Goal: Task Accomplishment & Management: Use online tool/utility

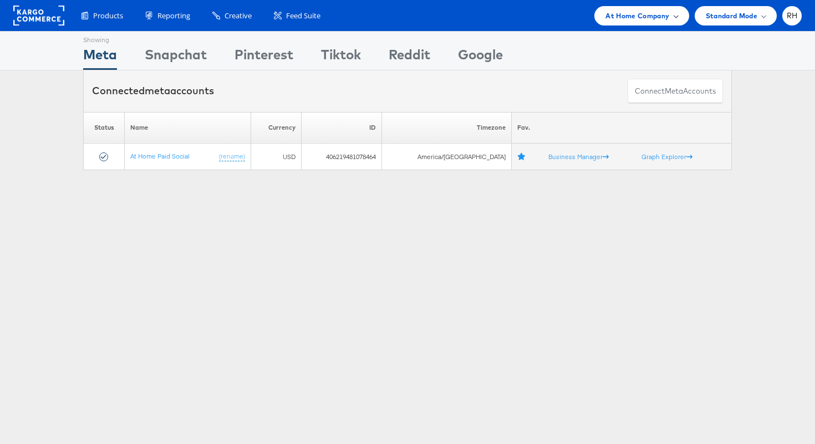
click at [602, 23] on div "At Home Company" at bounding box center [641, 15] width 94 height 19
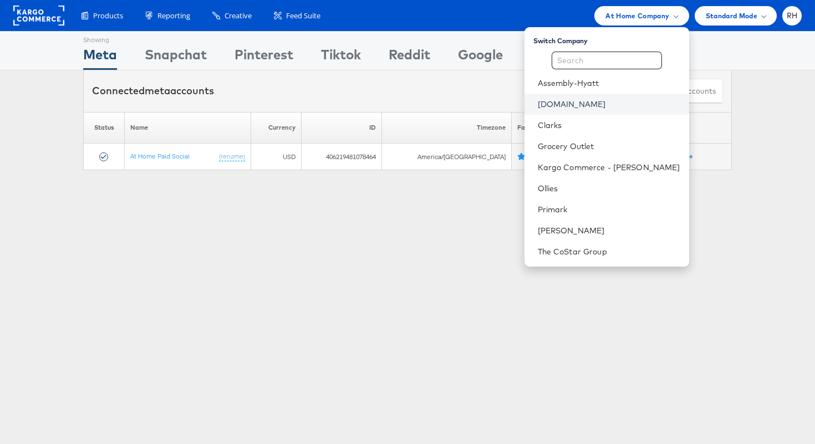
click at [609, 103] on link "[DOMAIN_NAME]" at bounding box center [609, 104] width 142 height 11
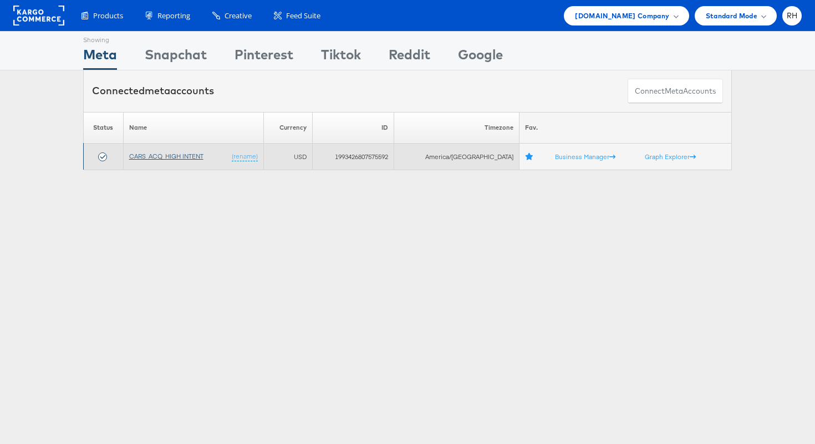
click at [160, 155] on link "CARS_ACQ_HIGH INTENT" at bounding box center [166, 156] width 74 height 8
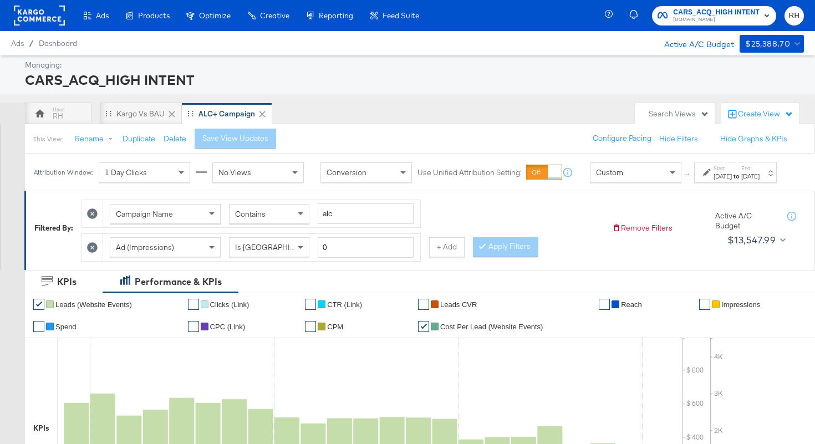
click at [757, 181] on div "Oct 9th 2025" at bounding box center [750, 176] width 18 height 9
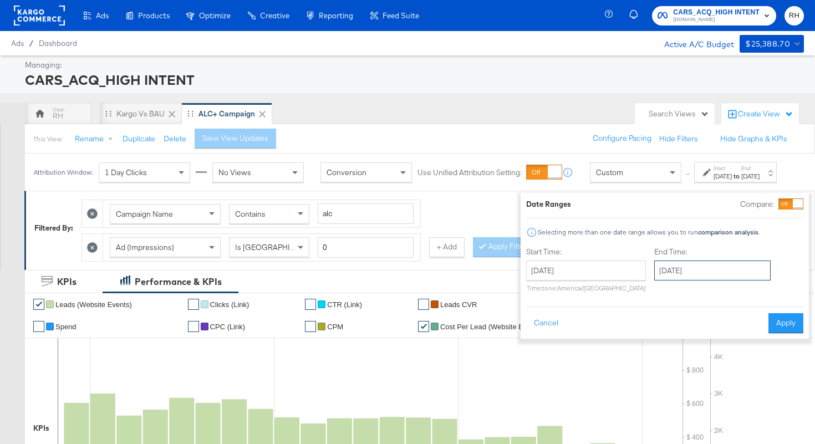
click at [683, 274] on input "October 9th 2025" at bounding box center [712, 271] width 116 height 20
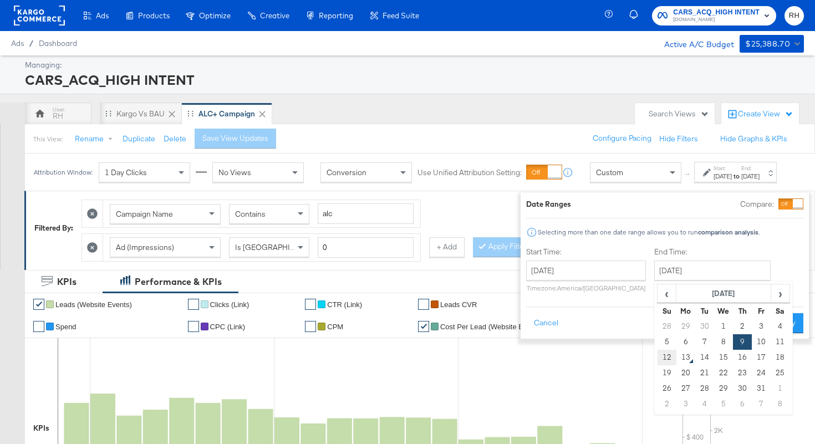
click at [657, 356] on td "12" at bounding box center [666, 358] width 19 height 16
type input "October 12th 2025"
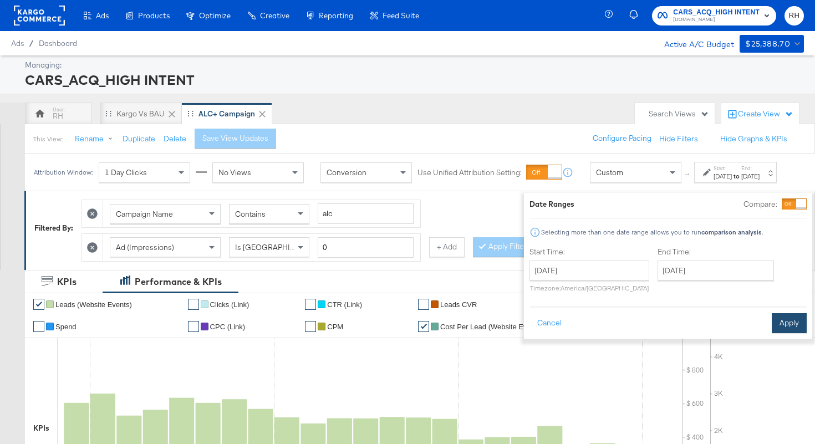
click at [778, 319] on button "Apply" at bounding box center [789, 323] width 35 height 20
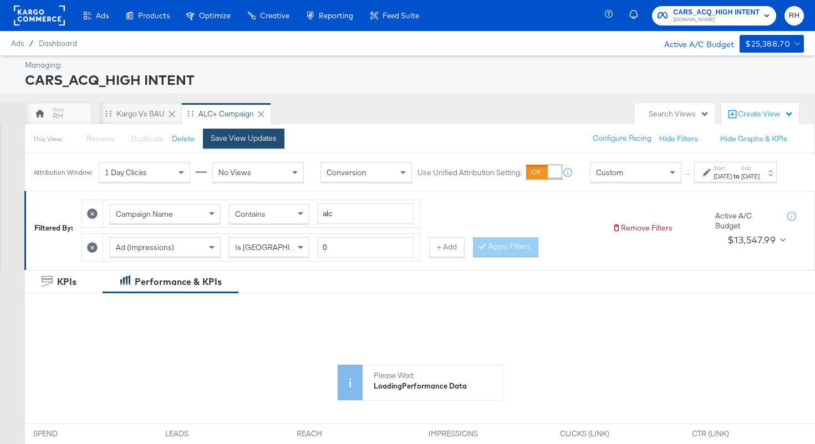
click at [249, 132] on button "Save View Updates" at bounding box center [243, 139] width 81 height 20
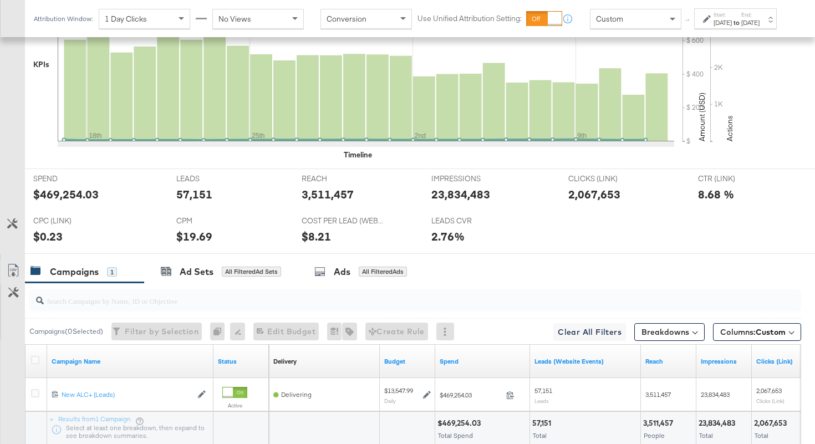
scroll to position [381, 0]
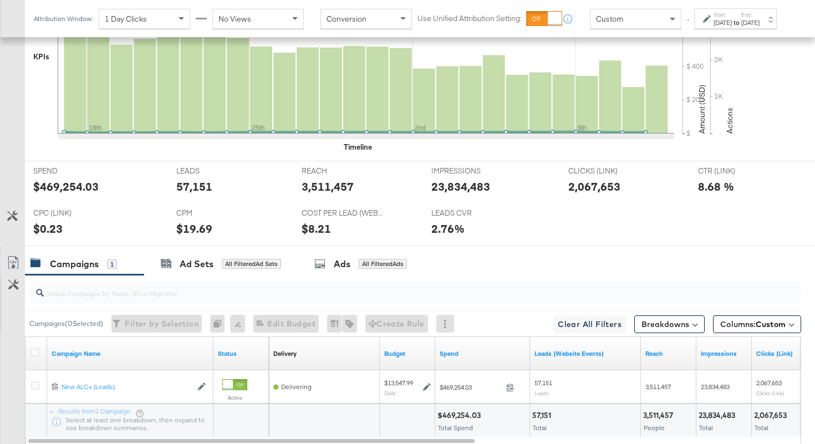
click at [331, 195] on div "REACH REACH 3,511,457" at bounding box center [358, 182] width 130 height 42
click at [317, 186] on div "3,511,457" at bounding box center [328, 186] width 52 height 16
copy div "3,511,457"
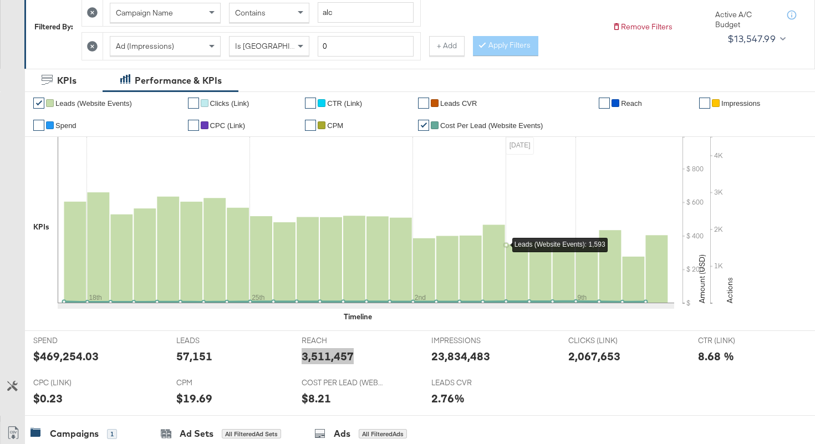
scroll to position [15, 0]
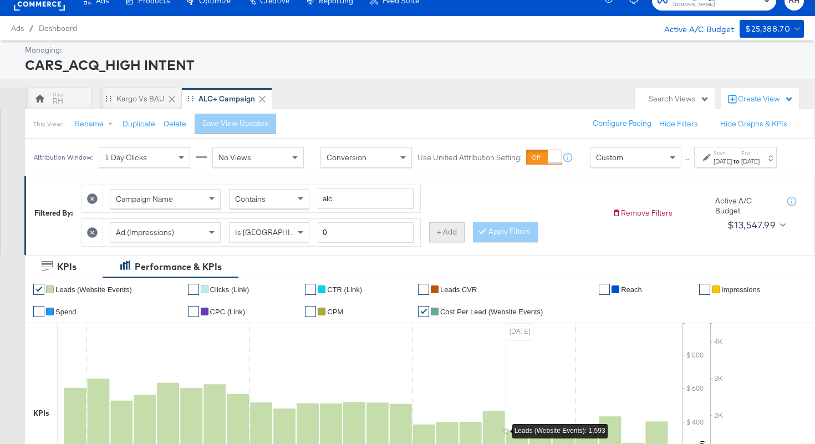
click at [437, 242] on button "+ Add" at bounding box center [446, 232] width 35 height 20
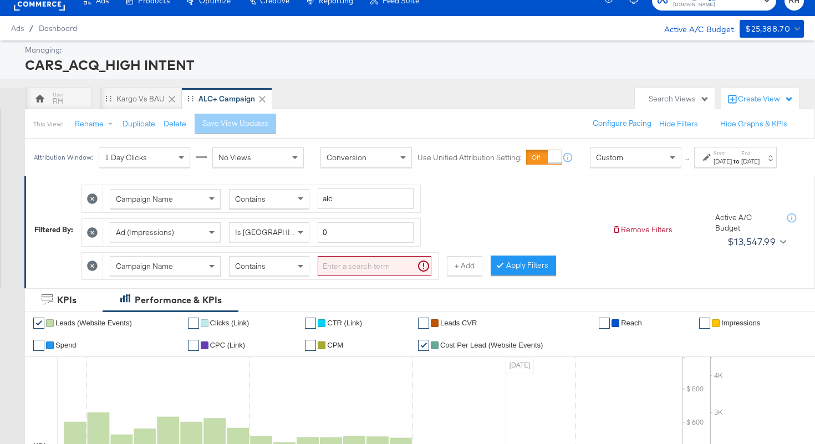
click at [161, 271] on span "Campaign Name" at bounding box center [144, 266] width 57 height 10
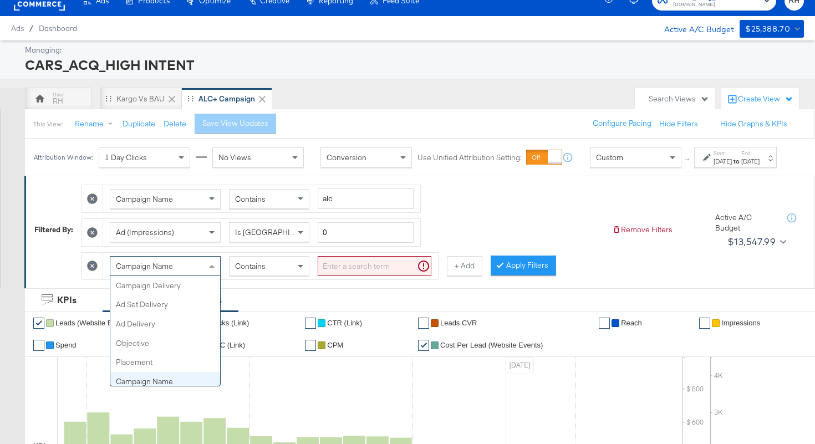
scroll to position [96, 0]
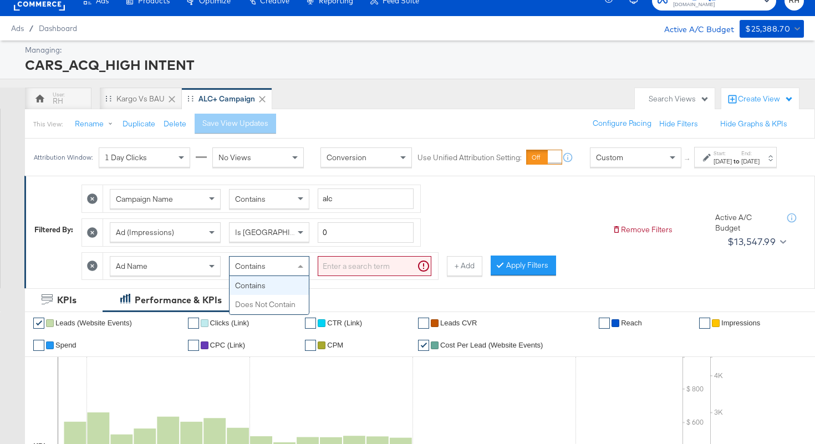
click at [259, 275] on div "Contains" at bounding box center [268, 266] width 79 height 19
click at [331, 276] on input "search" at bounding box center [375, 266] width 114 height 21
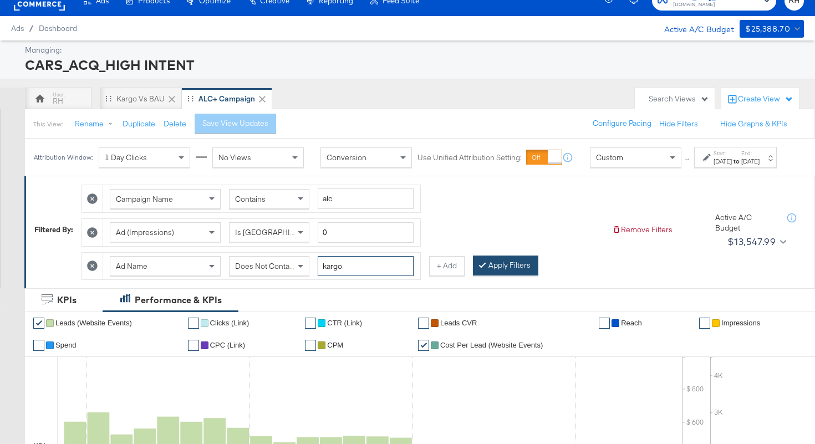
type input "kargo"
click at [493, 269] on button "Apply Filters" at bounding box center [505, 266] width 65 height 20
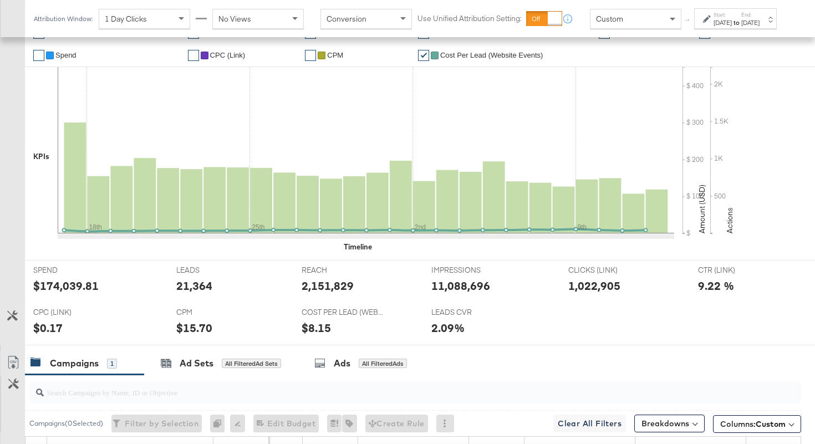
scroll to position [380, 0]
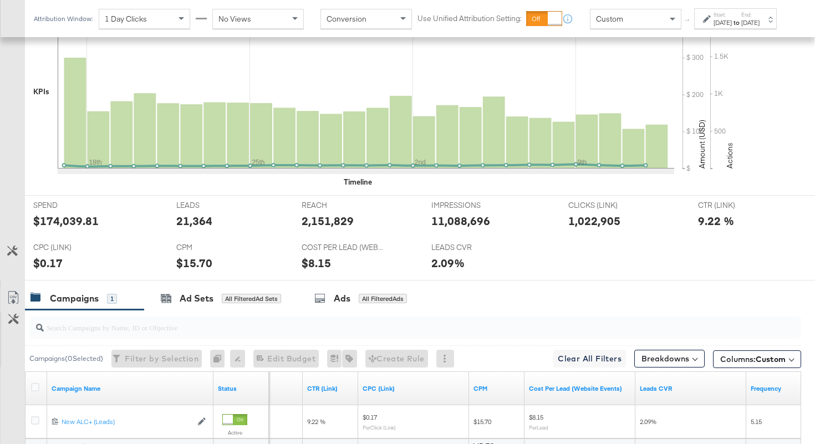
click at [322, 220] on div "2,151,829" at bounding box center [328, 221] width 52 height 16
copy div "2,151,829"
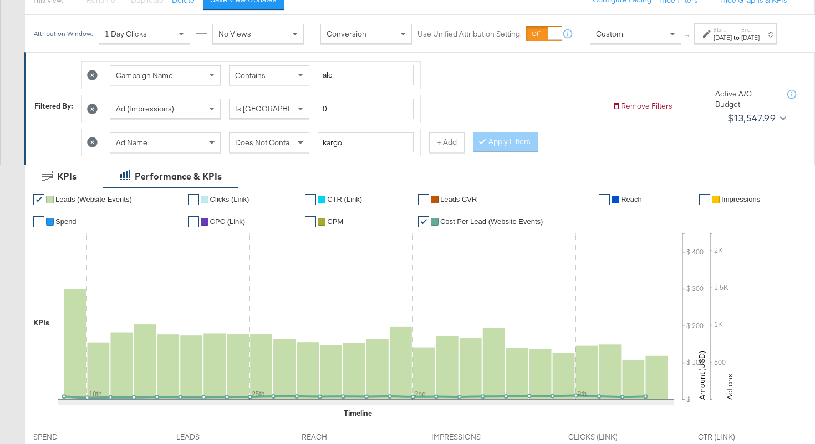
scroll to position [134, 0]
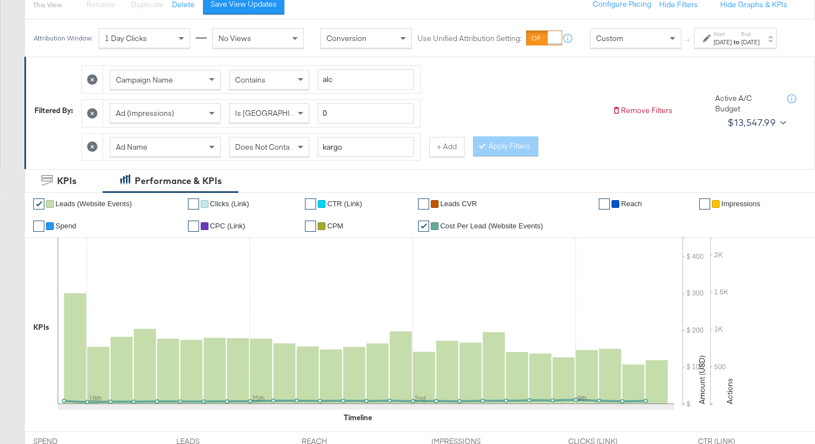
click at [275, 152] on span "Does Not Contain" at bounding box center [265, 147] width 60 height 10
click at [484, 151] on div at bounding box center [485, 146] width 8 height 11
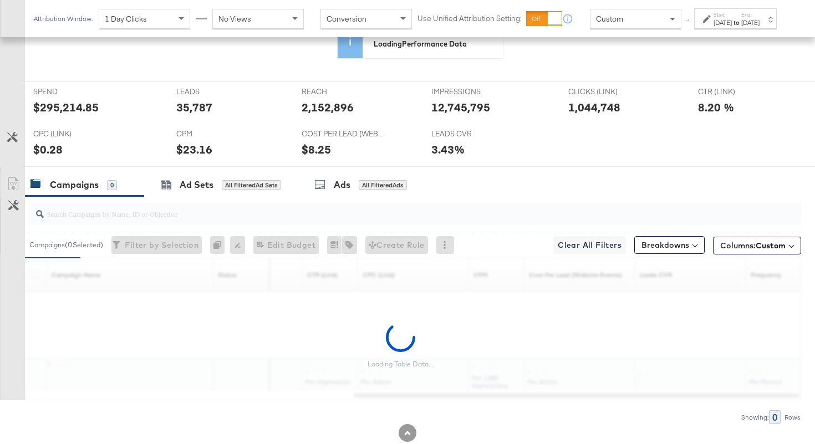
scroll to position [283, 0]
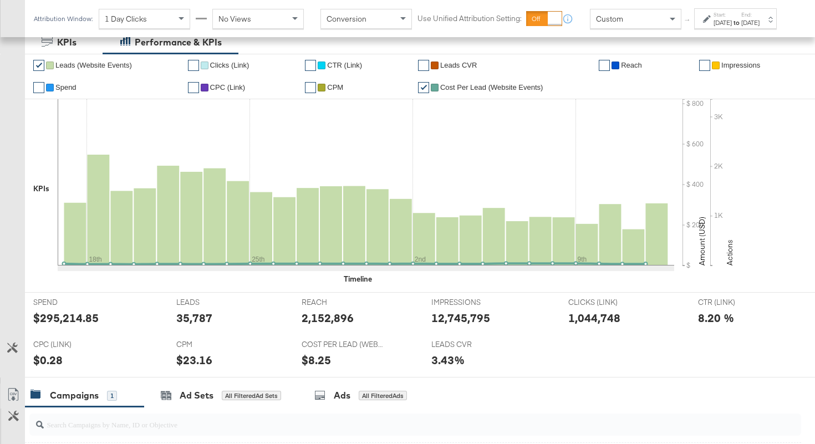
click at [323, 318] on div "2,152,896" at bounding box center [328, 318] width 52 height 16
copy div "2,152,896"
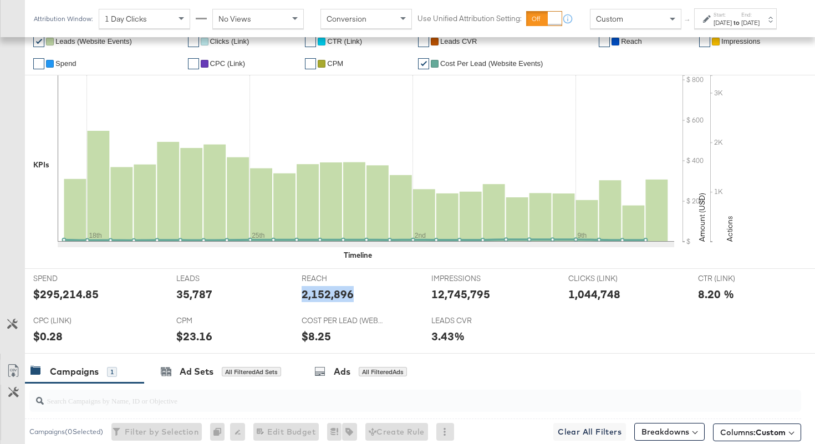
scroll to position [133, 0]
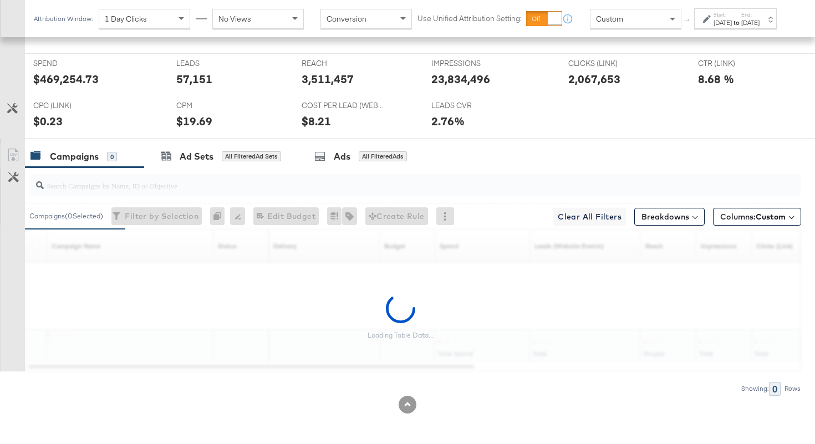
scroll to position [348, 0]
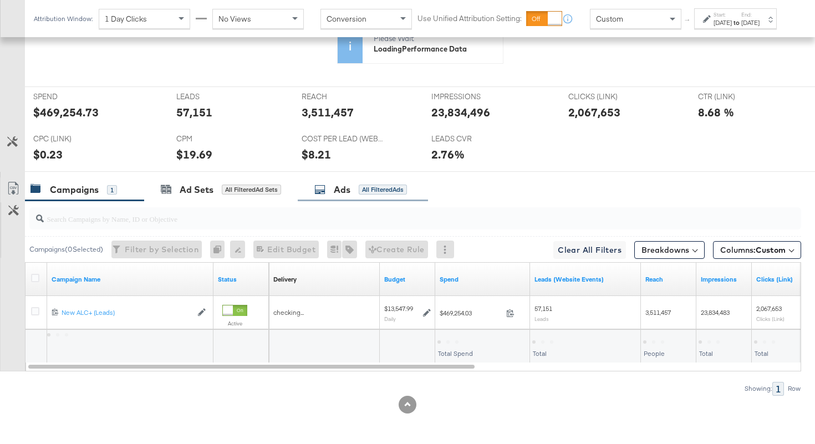
click at [346, 198] on div "Ads All Filtered Ads" at bounding box center [363, 190] width 130 height 24
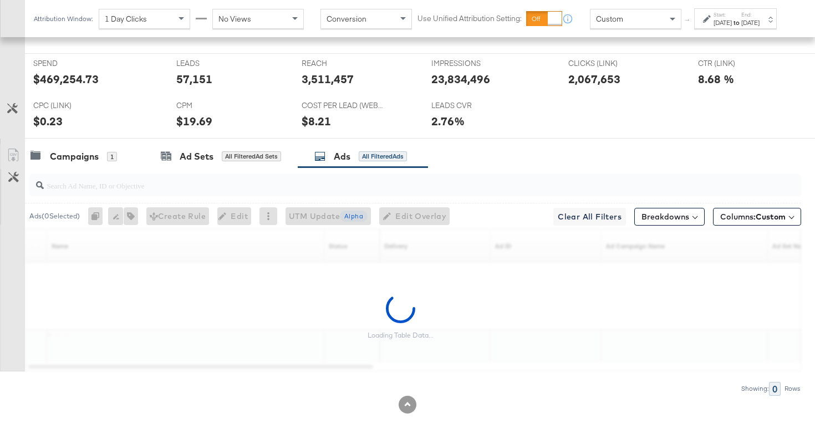
scroll to position [489, 0]
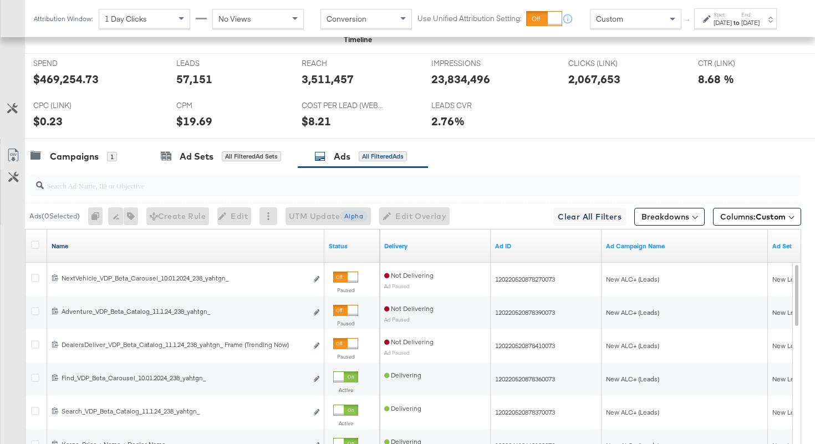
click at [210, 248] on link "Name" at bounding box center [186, 246] width 268 height 9
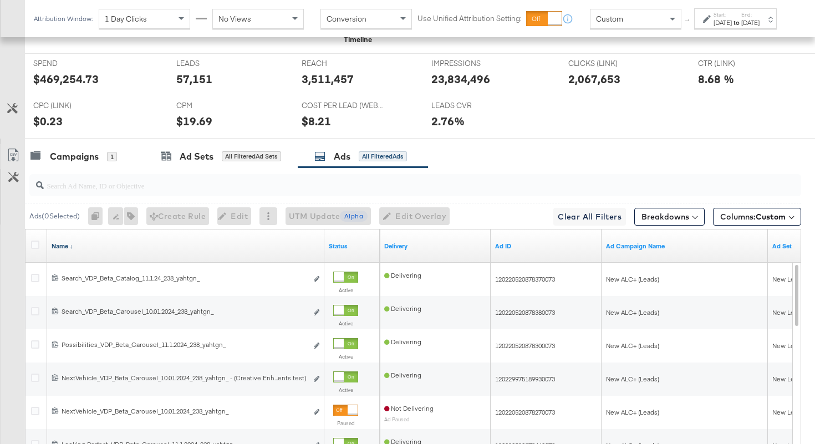
click at [210, 248] on link "Name ↓" at bounding box center [186, 246] width 268 height 9
click at [670, 219] on button "Breakdowns" at bounding box center [669, 217] width 70 height 18
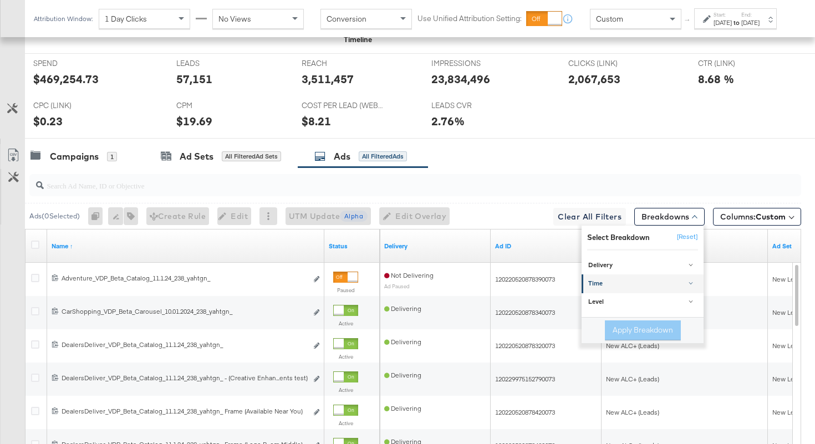
click at [627, 284] on div "Time" at bounding box center [643, 283] width 110 height 9
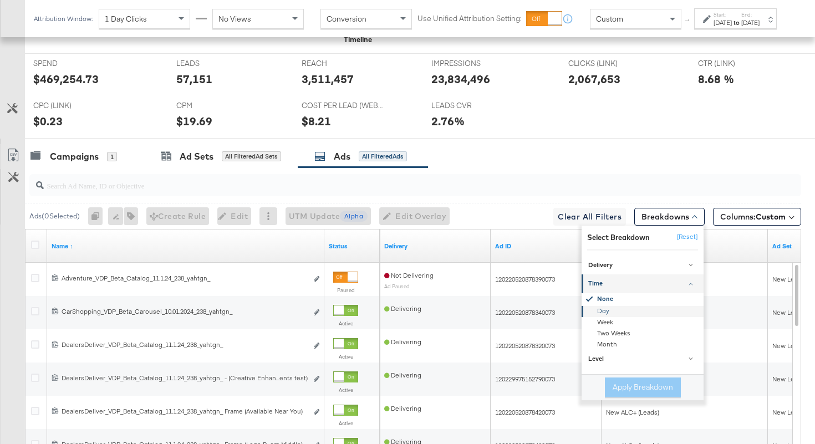
click at [608, 311] on div "Day" at bounding box center [643, 310] width 120 height 11
click at [644, 388] on button "Apply Breakdown" at bounding box center [643, 387] width 76 height 20
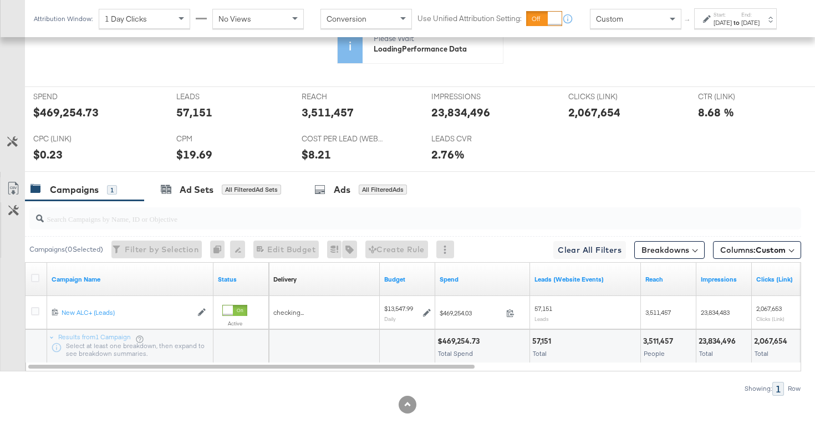
click at [395, 156] on icon at bounding box center [366, 84] width 616 height 166
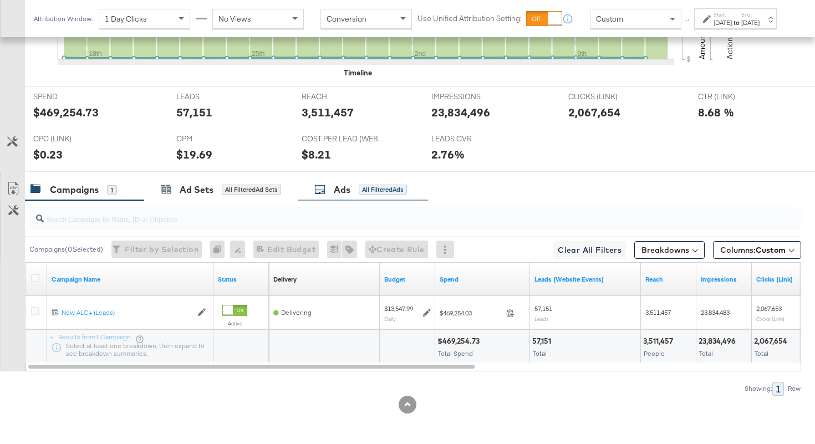
click at [366, 189] on div "All Filtered Ads" at bounding box center [383, 190] width 48 height 10
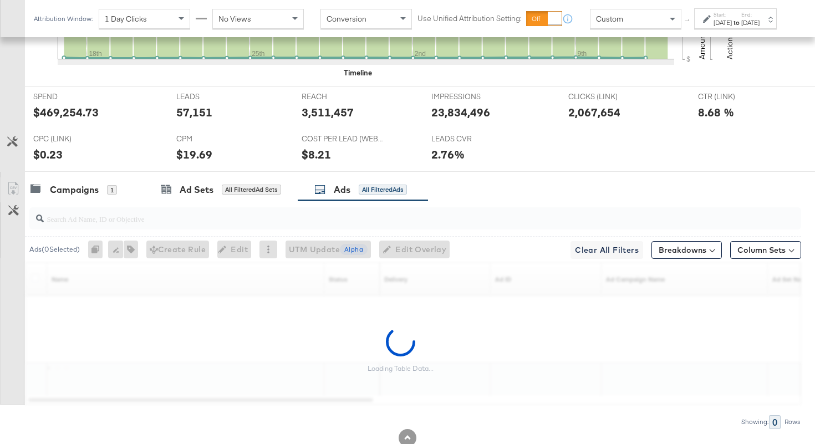
scroll to position [489, 0]
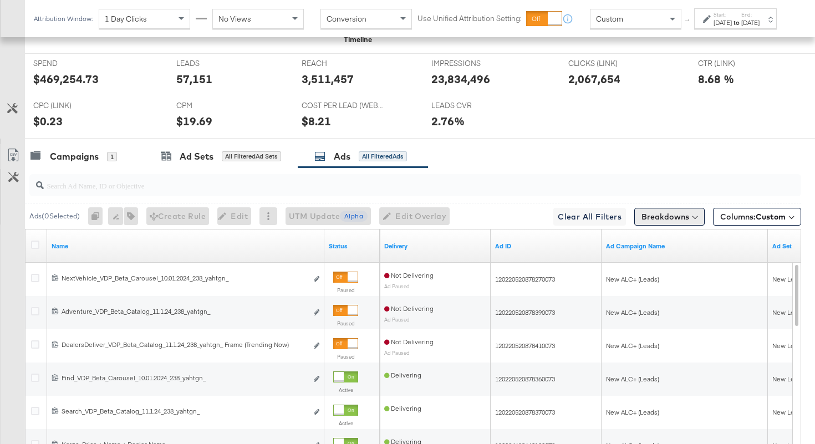
click at [672, 213] on button "Breakdowns" at bounding box center [669, 217] width 70 height 18
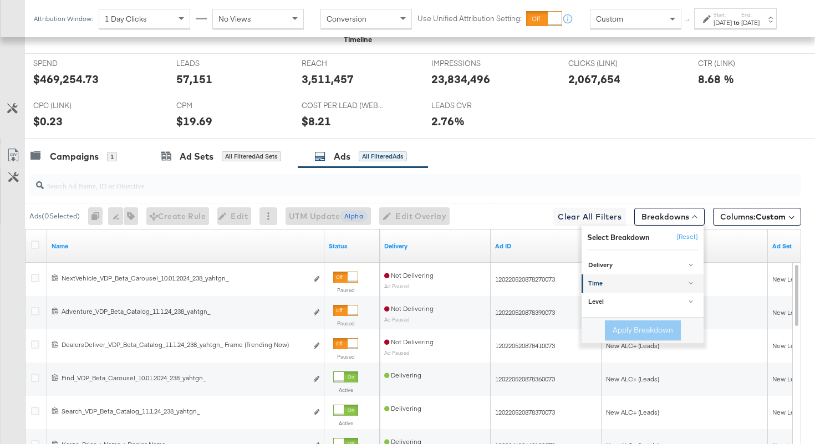
click at [620, 285] on div "Time" at bounding box center [643, 283] width 110 height 9
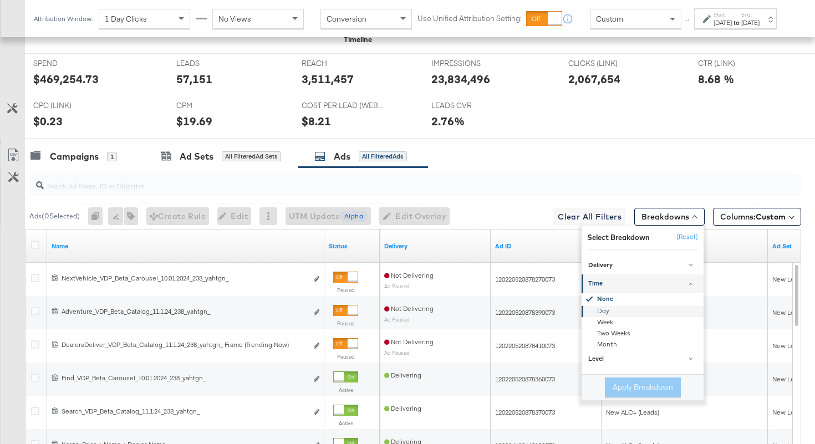
click at [603, 306] on div "Day" at bounding box center [643, 310] width 120 height 11
click at [632, 380] on button "Apply Breakdown" at bounding box center [643, 387] width 76 height 20
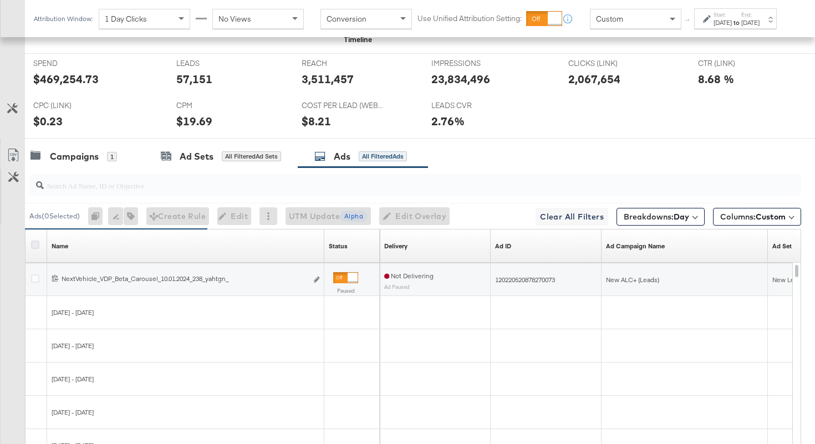
click at [34, 245] on icon at bounding box center [35, 245] width 8 height 8
click at [0, 0] on input "checkbox" at bounding box center [0, 0] width 0 height 0
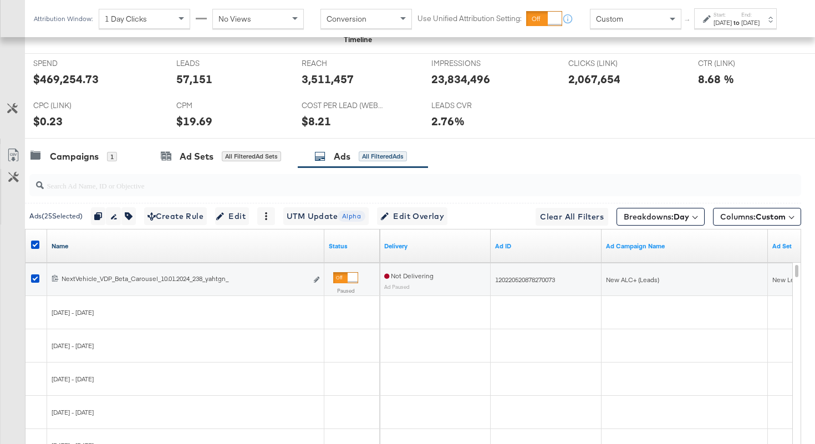
click at [121, 244] on link "Name" at bounding box center [186, 246] width 268 height 9
click at [121, 244] on link "Name ↓" at bounding box center [186, 246] width 268 height 9
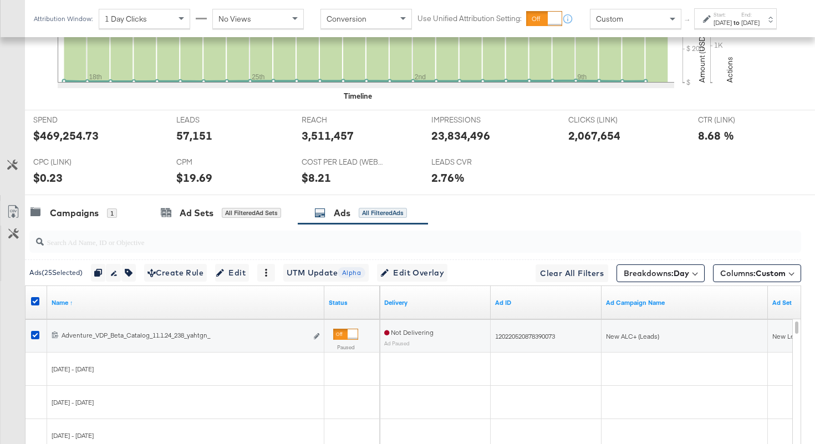
scroll to position [441, 0]
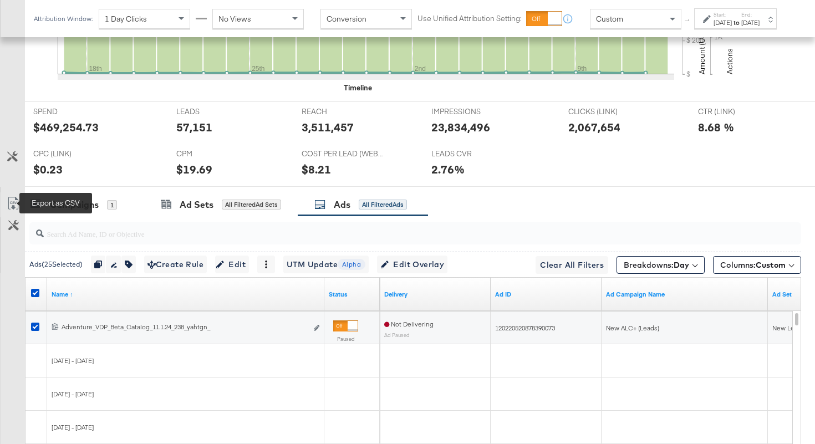
click at [6, 198] on link "Export as CSV" at bounding box center [13, 204] width 25 height 25
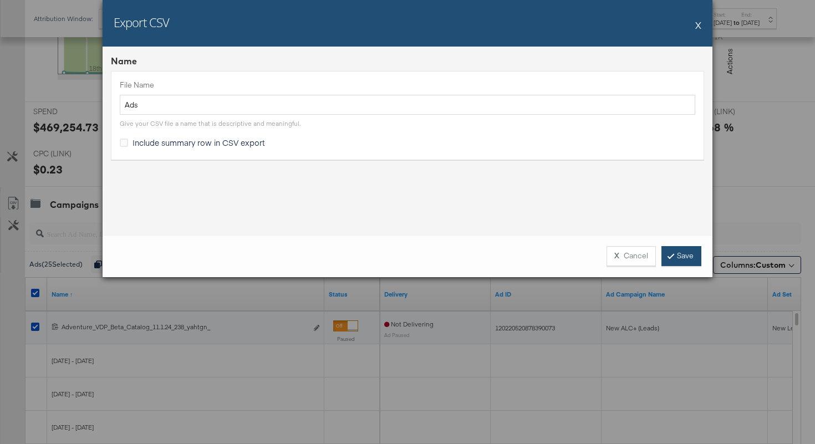
click at [691, 257] on link "Save" at bounding box center [681, 256] width 40 height 20
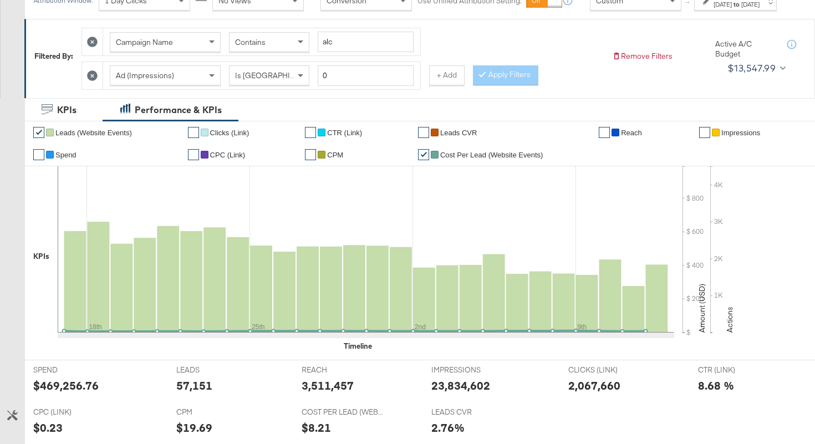
scroll to position [135, 0]
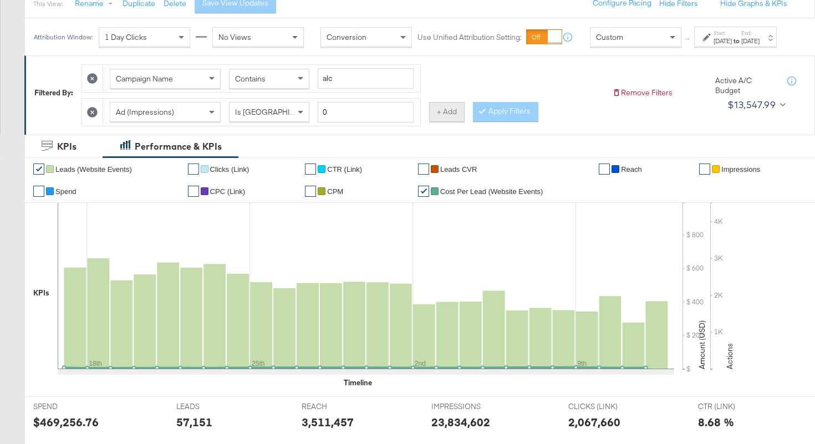
click at [445, 122] on button "+ Add" at bounding box center [446, 112] width 35 height 20
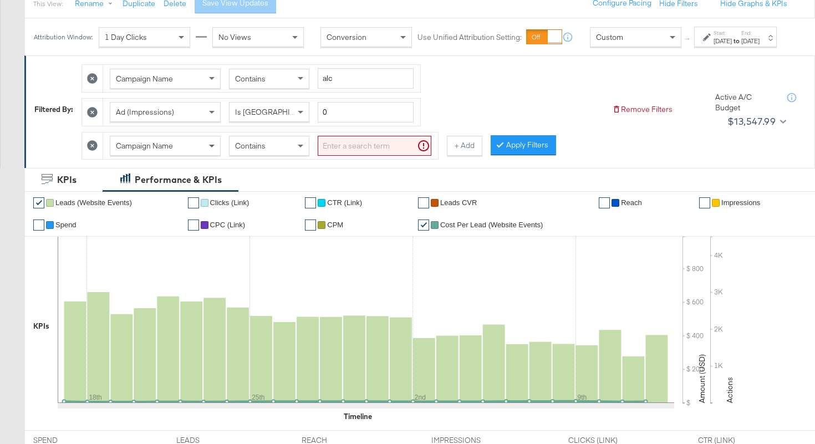
click at [207, 155] on span at bounding box center [213, 145] width 14 height 19
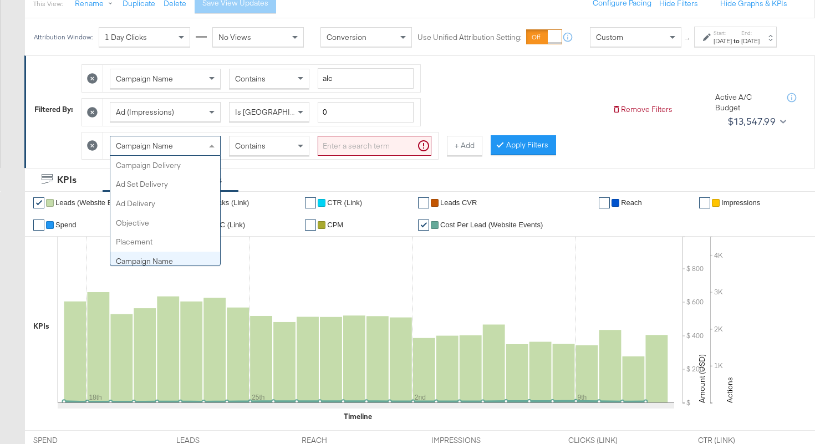
scroll to position [96, 0]
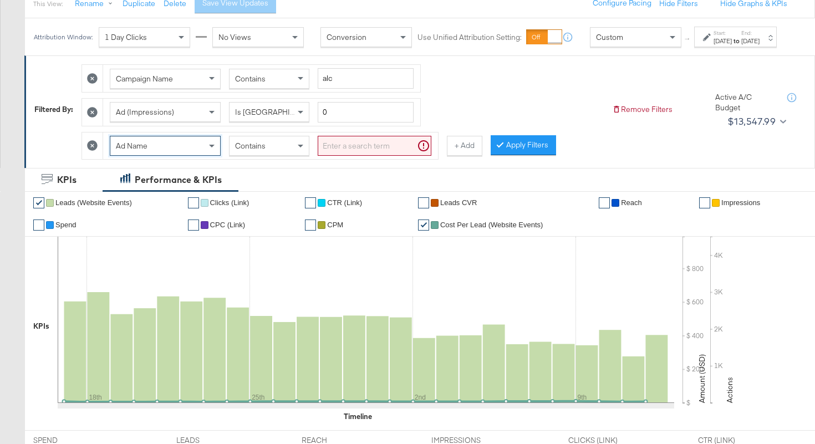
click at [257, 147] on div "Contains" at bounding box center [268, 145] width 79 height 19
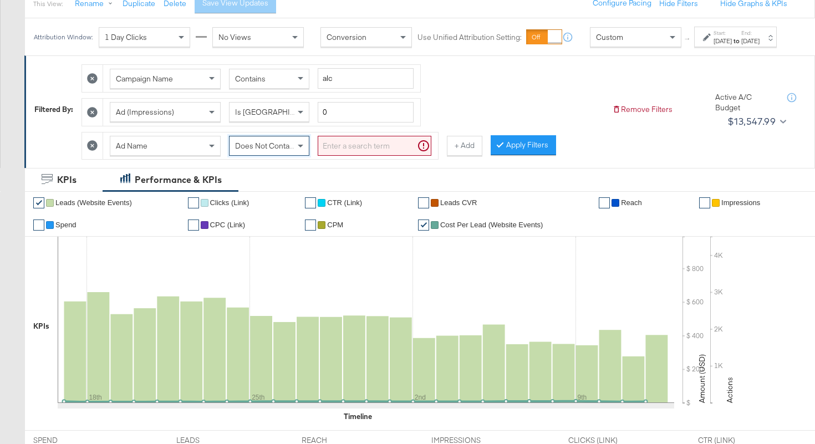
click at [332, 156] on input "search" at bounding box center [375, 146] width 114 height 21
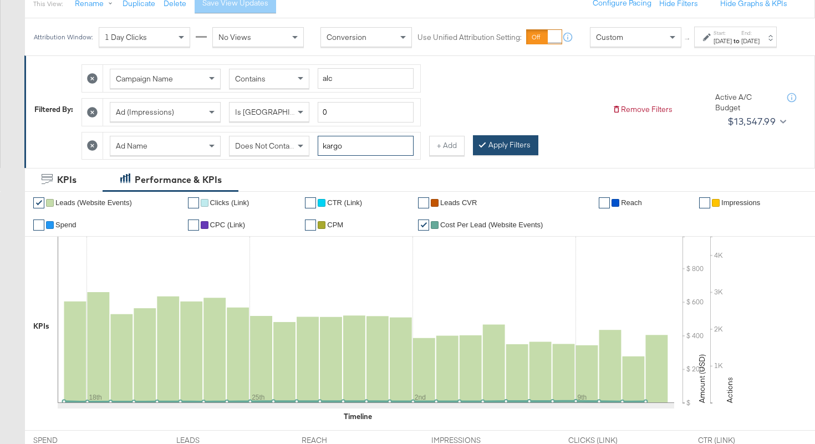
type input "kargo"
click at [497, 152] on button "Apply Filters" at bounding box center [505, 145] width 65 height 20
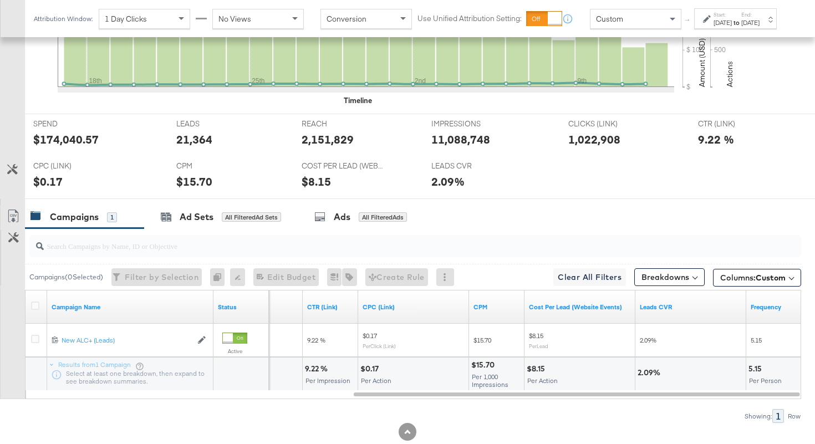
scroll to position [489, 0]
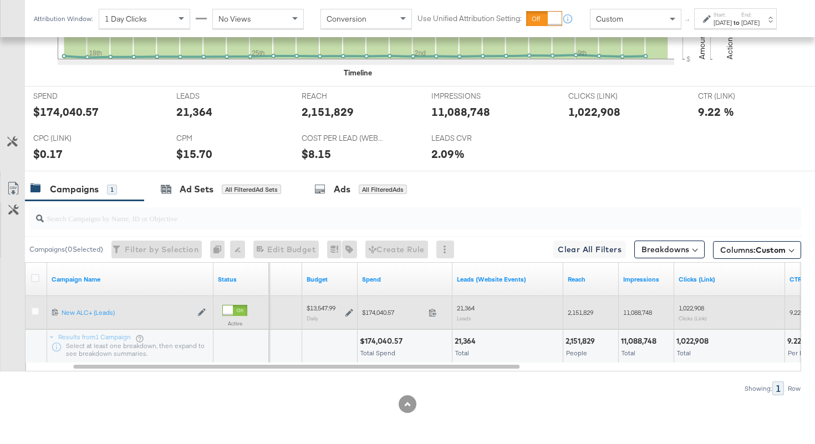
click at [580, 315] on span "2,151,829" at bounding box center [580, 312] width 25 height 8
copy span "2,151,829"
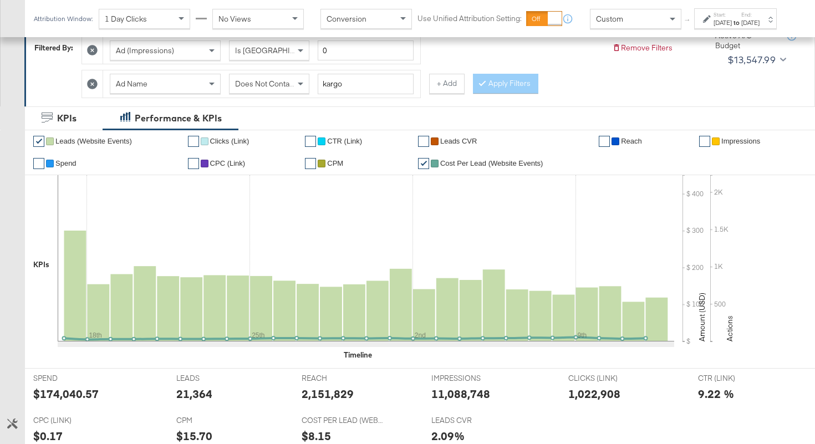
scroll to position [199, 0]
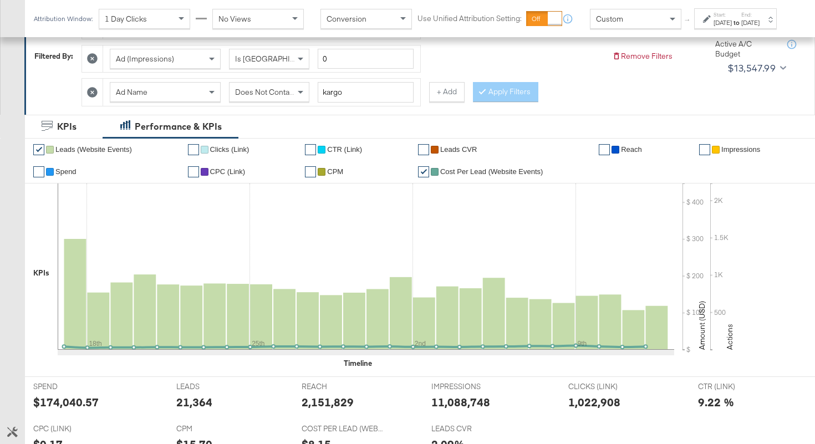
click at [267, 86] on div "Does Not Contain" at bounding box center [268, 92] width 79 height 19
click at [497, 97] on button "Apply Filters" at bounding box center [505, 92] width 65 height 20
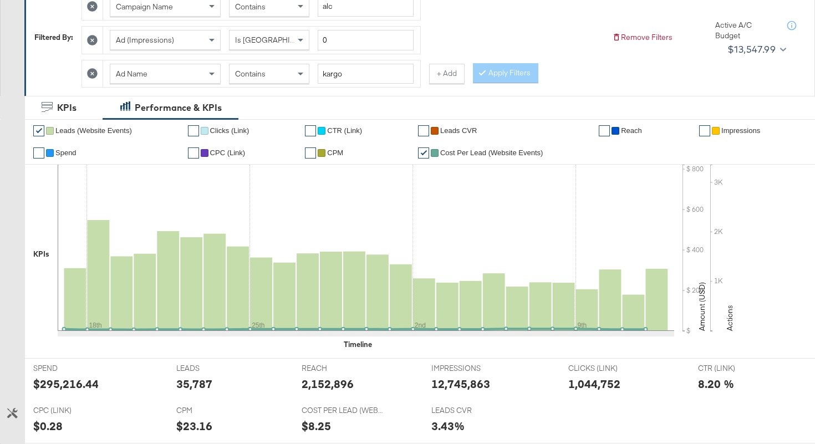
scroll to position [0, 0]
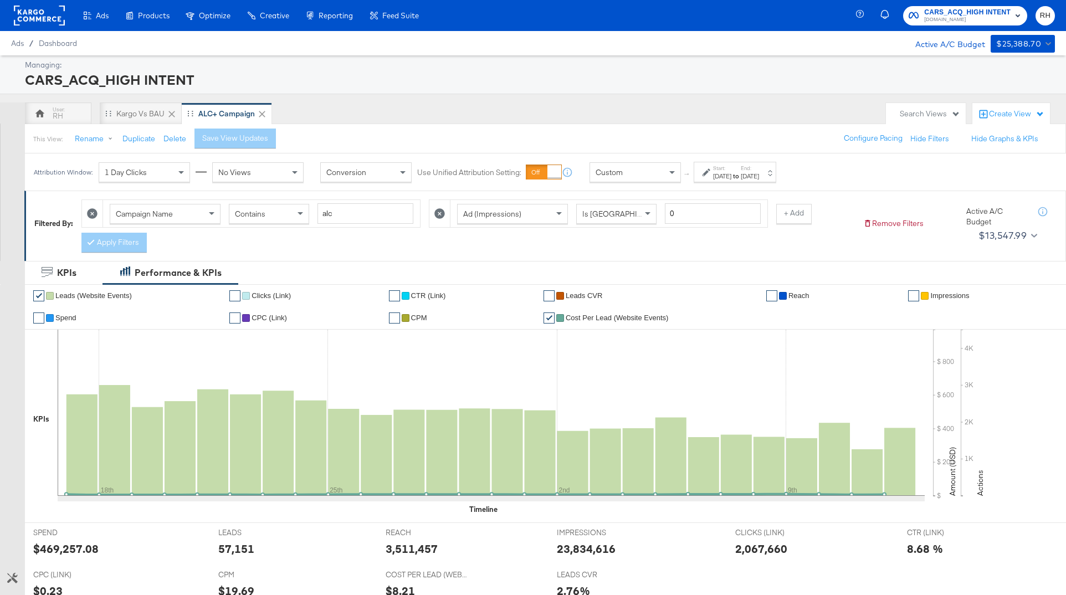
click at [732, 171] on label "Start:" at bounding box center [722, 168] width 18 height 7
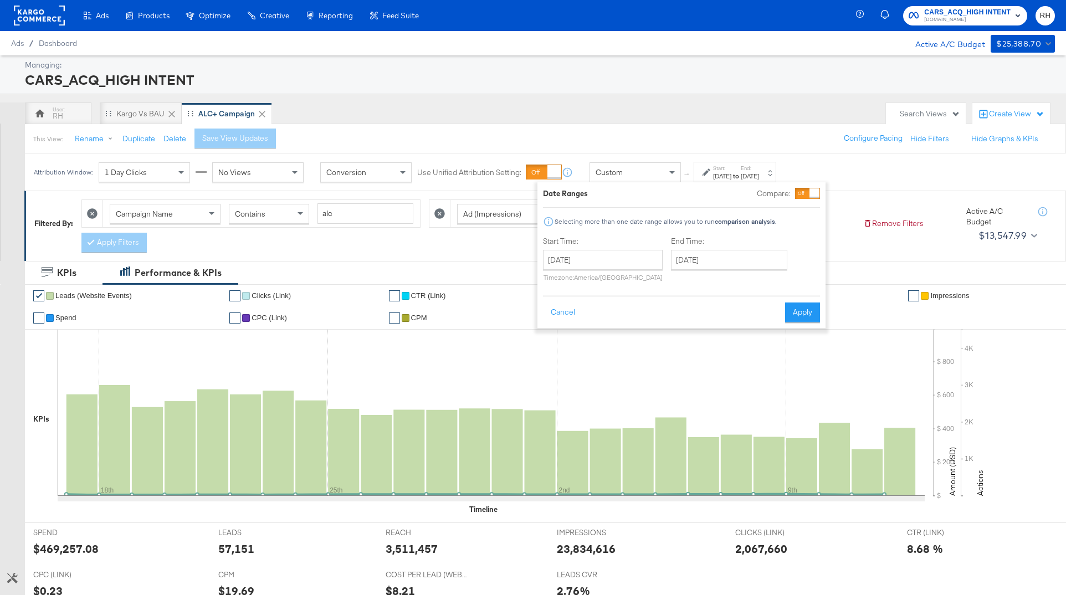
click at [810, 196] on div at bounding box center [815, 193] width 10 height 10
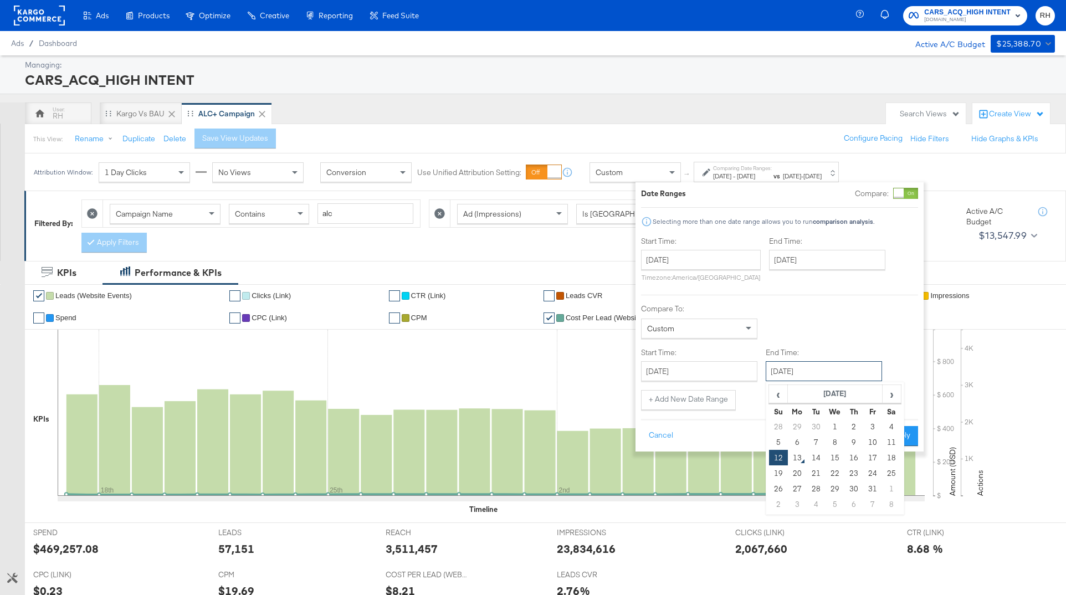
click at [799, 375] on input "[DATE]" at bounding box center [824, 371] width 116 height 20
click at [725, 373] on input "September 17th 2025" at bounding box center [699, 371] width 116 height 20
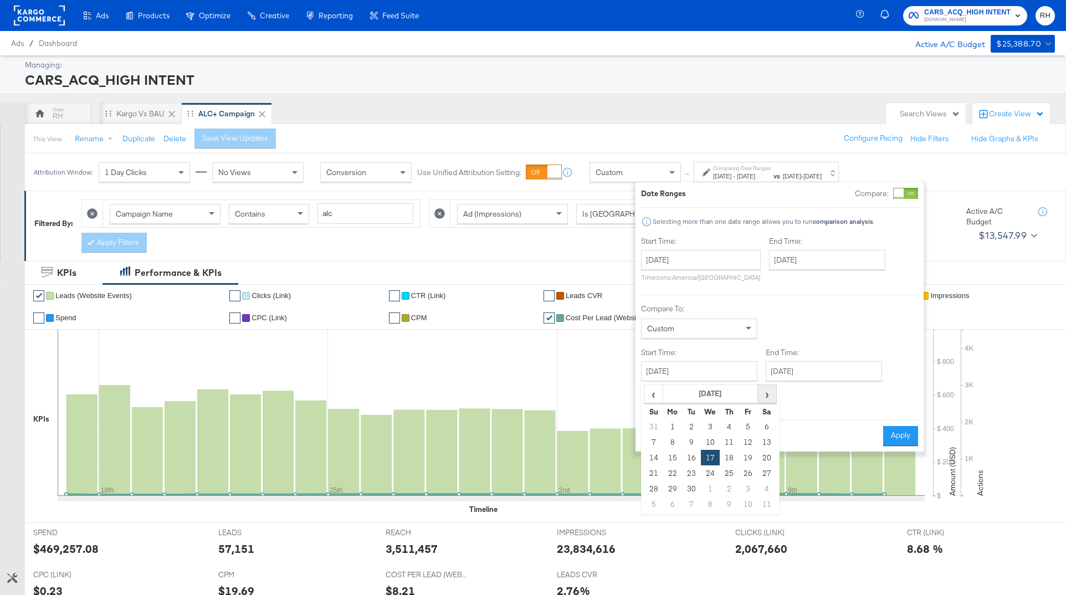
click at [770, 396] on span "›" at bounding box center [767, 394] width 17 height 17
click at [671, 443] on td "6" at bounding box center [672, 443] width 19 height 16
type input "October 6th 2025"
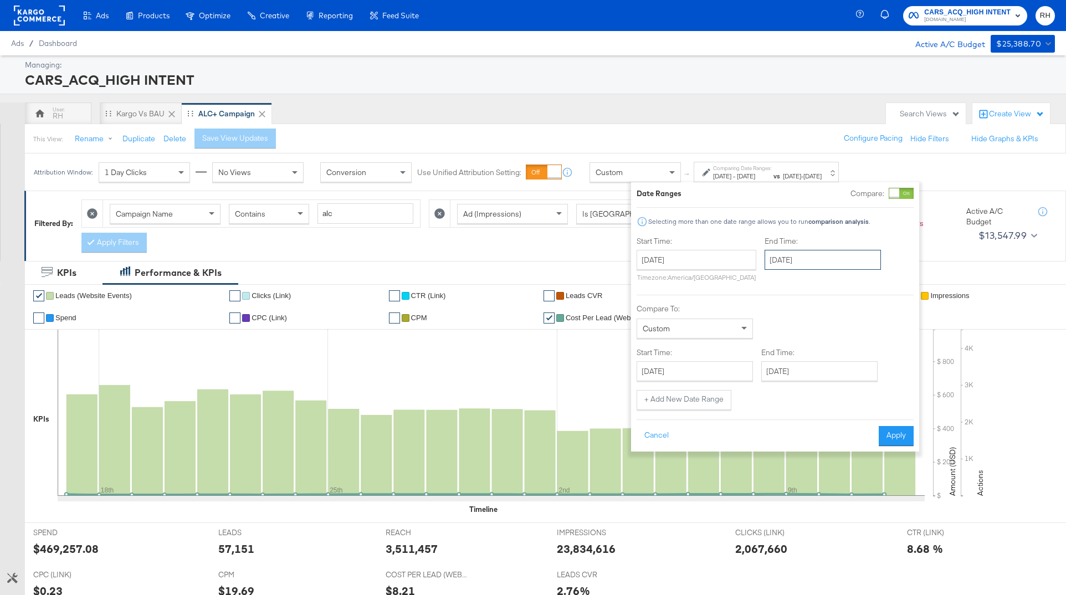
click at [809, 258] on input "October 12th 2025" at bounding box center [823, 260] width 116 height 20
click at [778, 328] on td "5" at bounding box center [777, 332] width 19 height 16
type input "October 5th 2025"
click at [733, 257] on input "September 17th 2025" at bounding box center [694, 260] width 120 height 20
click at [663, 380] on td "29" at bounding box center [665, 378] width 19 height 16
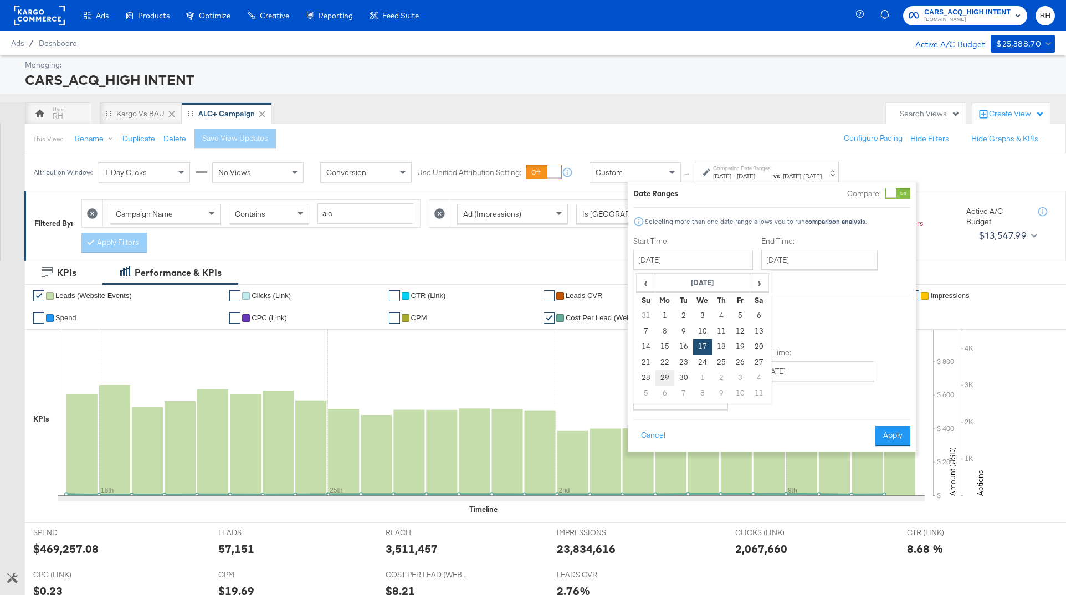
type input "September 29th 2025"
click at [814, 427] on button "Apply" at bounding box center [893, 436] width 35 height 20
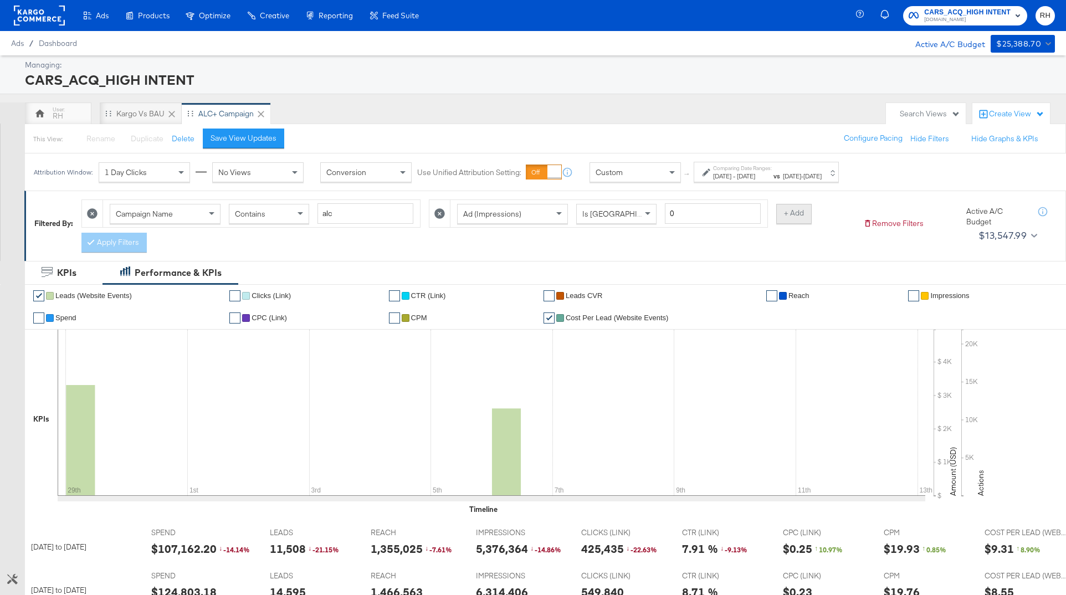
click at [800, 218] on button "+ Add" at bounding box center [794, 214] width 35 height 20
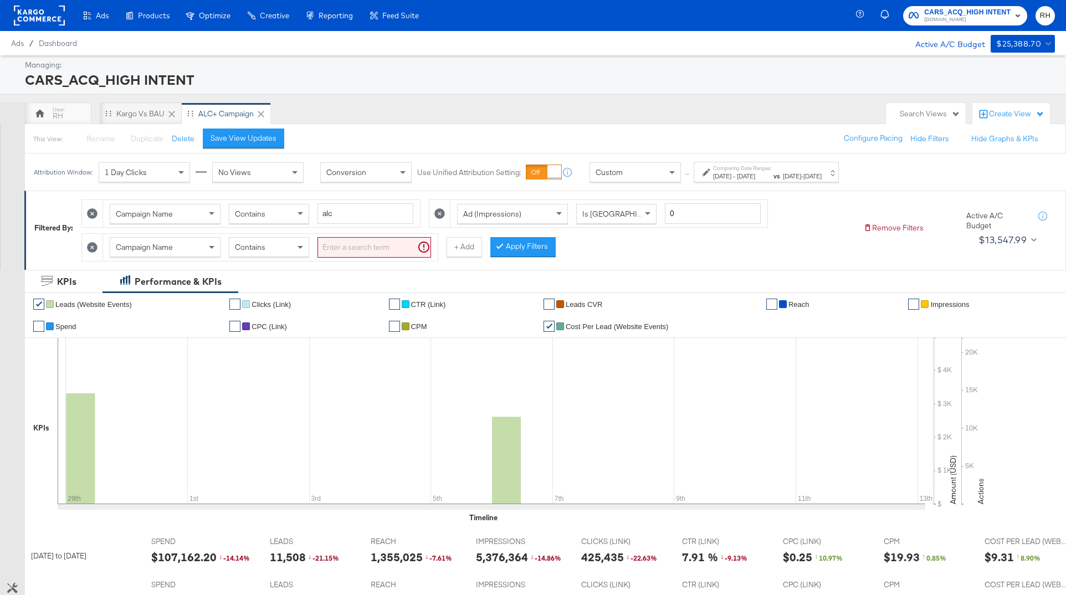
click at [197, 250] on div "Campaign Name" at bounding box center [165, 247] width 110 height 19
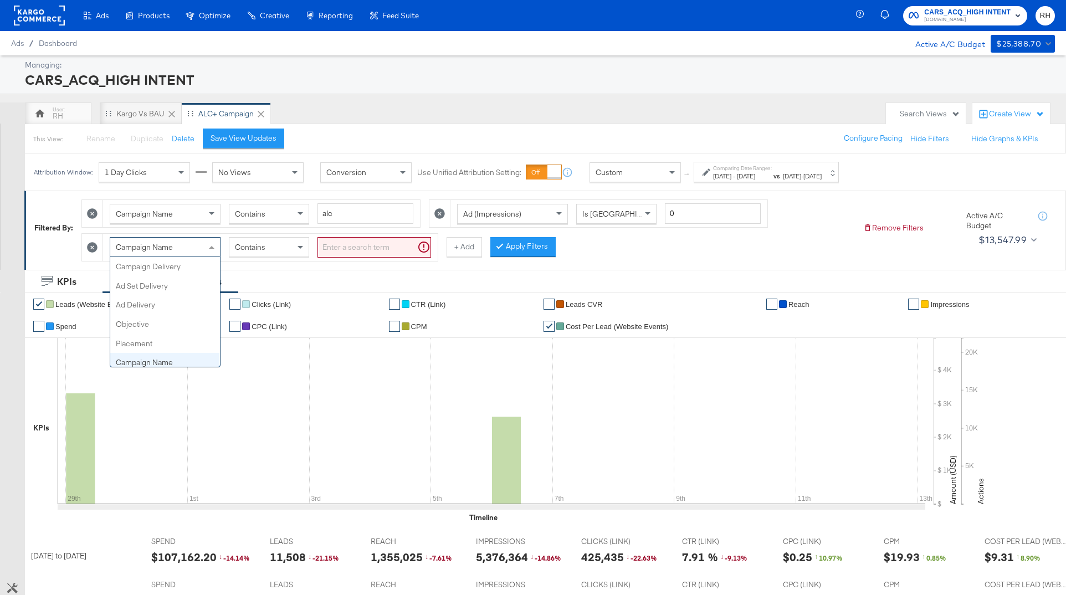
scroll to position [96, 0]
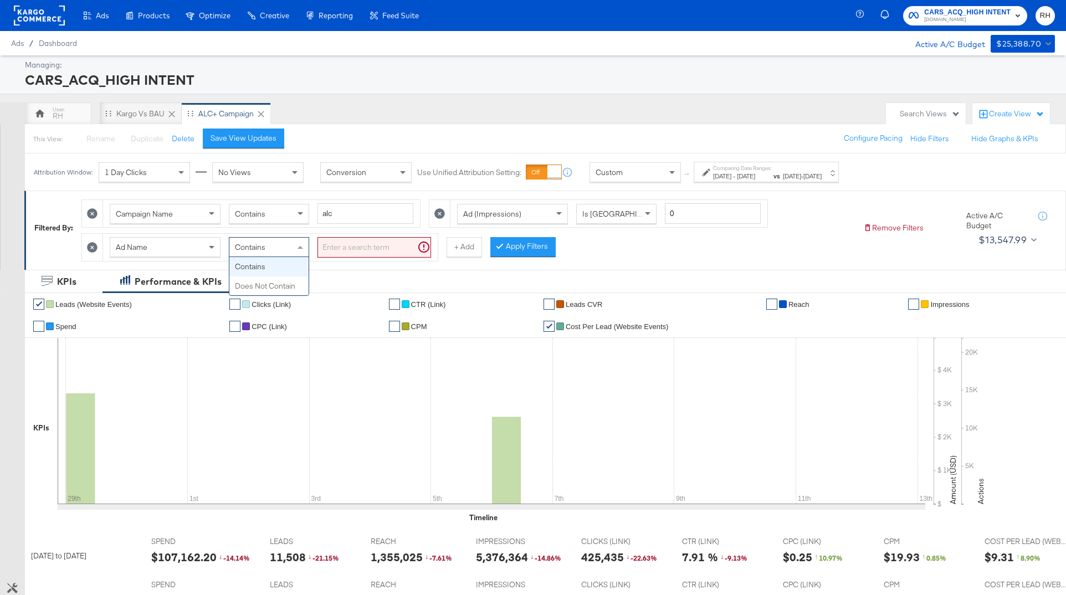
click at [253, 248] on span "Contains" at bounding box center [250, 247] width 30 height 10
click at [273, 257] on div "Does Not Contain" at bounding box center [269, 247] width 80 height 20
click at [348, 245] on input "search" at bounding box center [375, 247] width 114 height 21
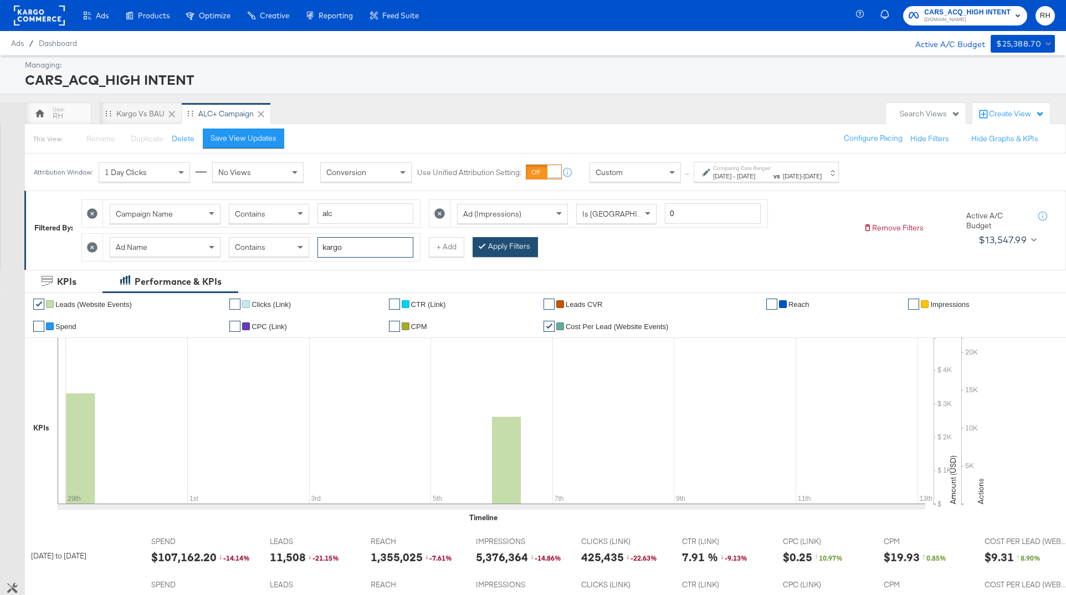
type input "kargo"
click at [491, 246] on button "Apply Filters" at bounding box center [505, 247] width 65 height 20
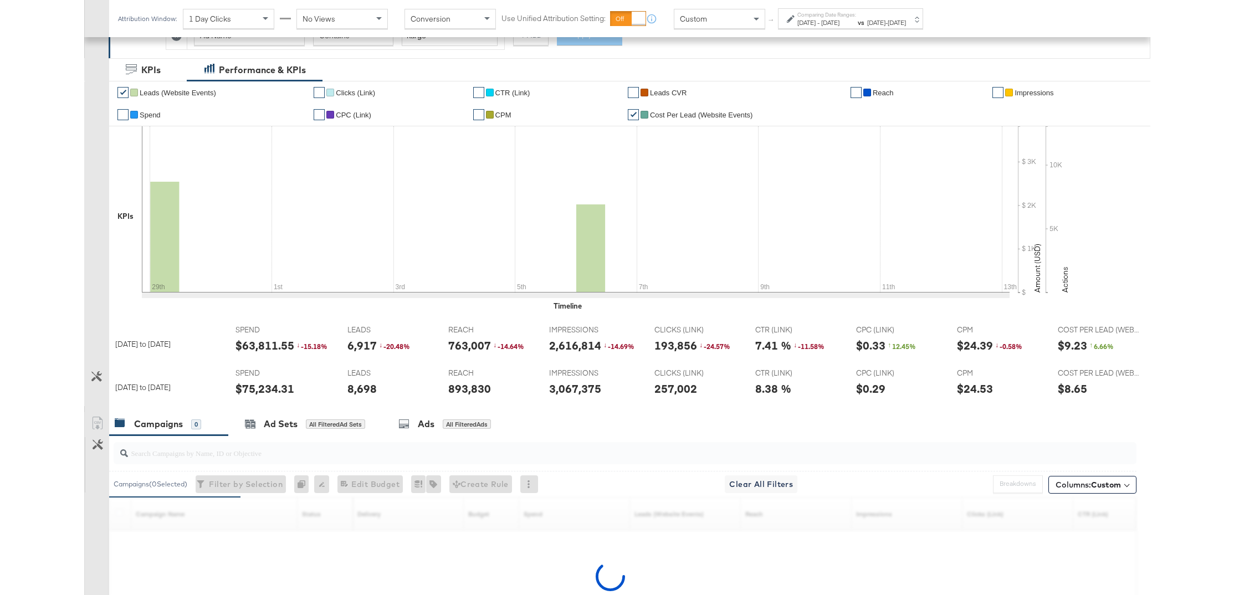
scroll to position [212, 0]
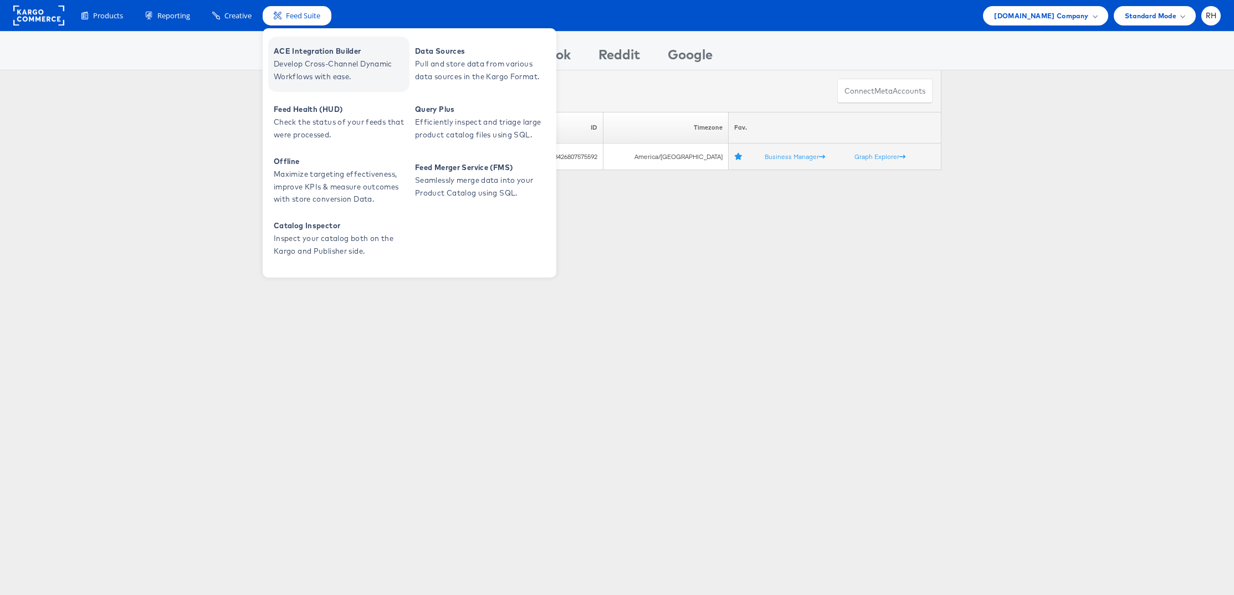
click at [309, 60] on span "Develop Cross-Channel Dynamic Workflows with ease." at bounding box center [340, 70] width 133 height 25
